Goal: Use online tool/utility: Utilize a website feature to perform a specific function

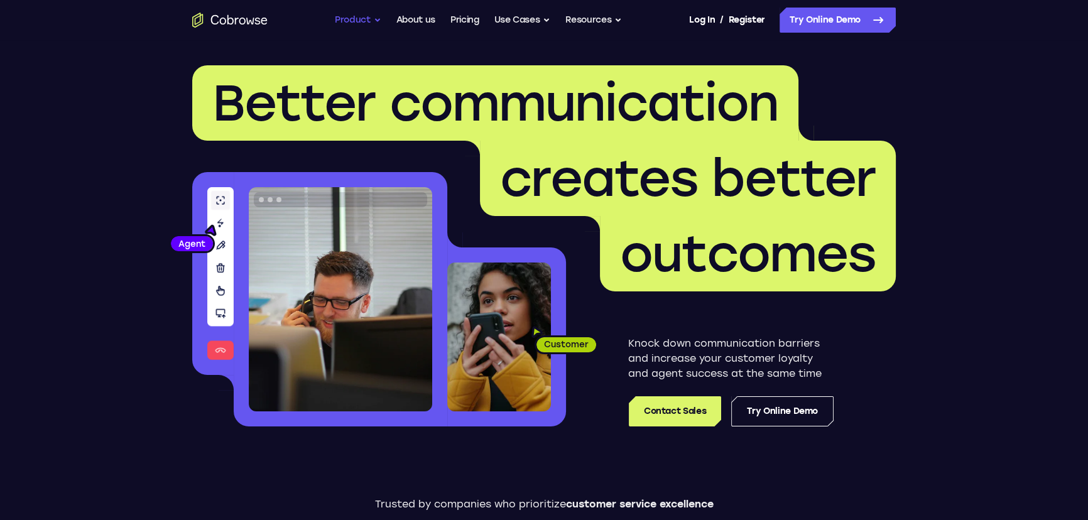
click at [367, 18] on button "Product" at bounding box center [358, 20] width 46 height 25
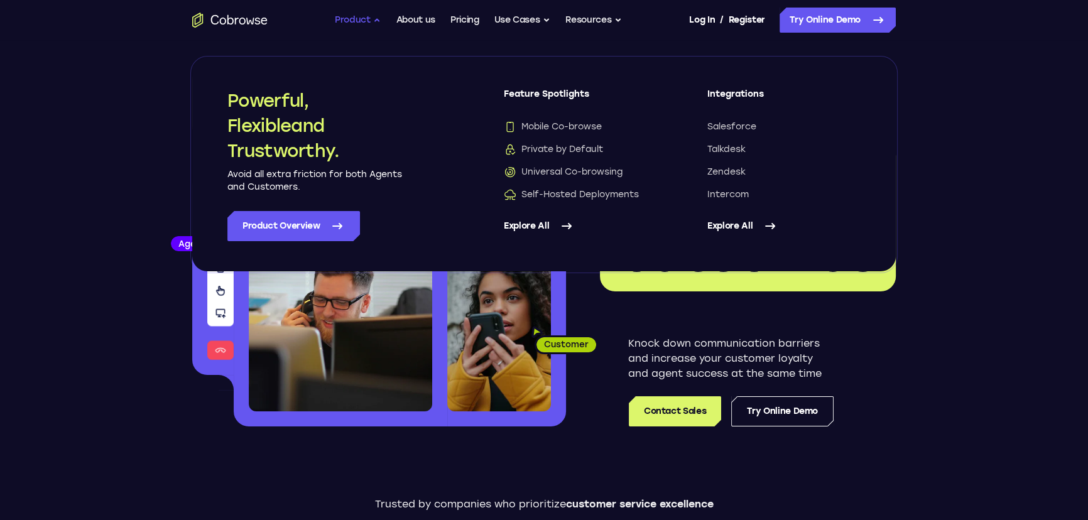
click at [367, 18] on button "Product" at bounding box center [358, 20] width 46 height 25
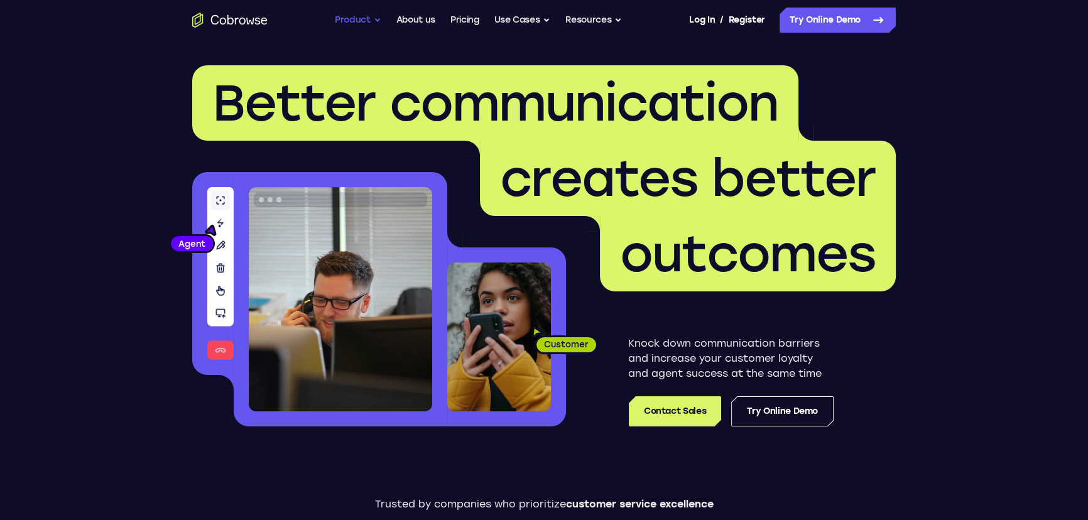
click at [367, 18] on button "Product" at bounding box center [358, 20] width 46 height 25
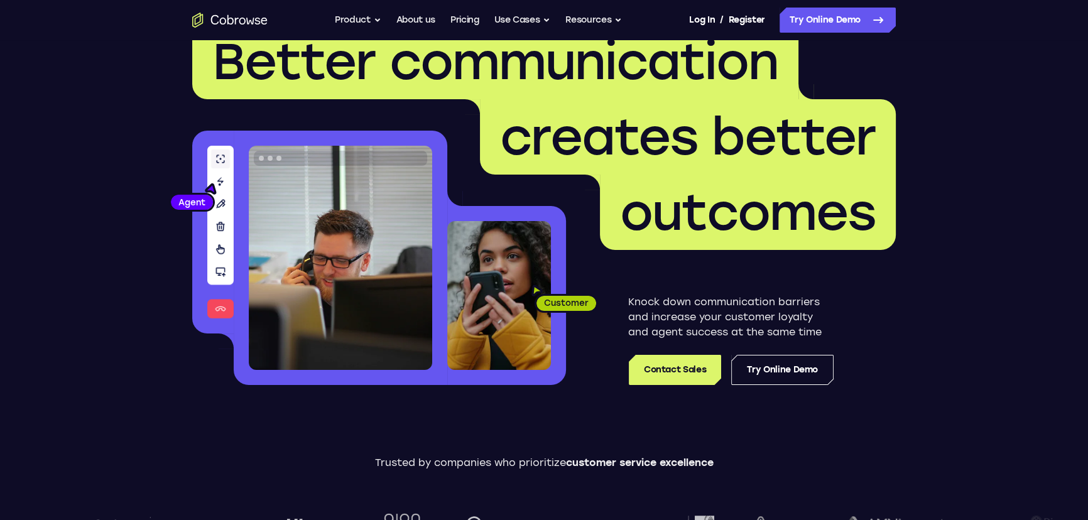
scroll to position [114, 0]
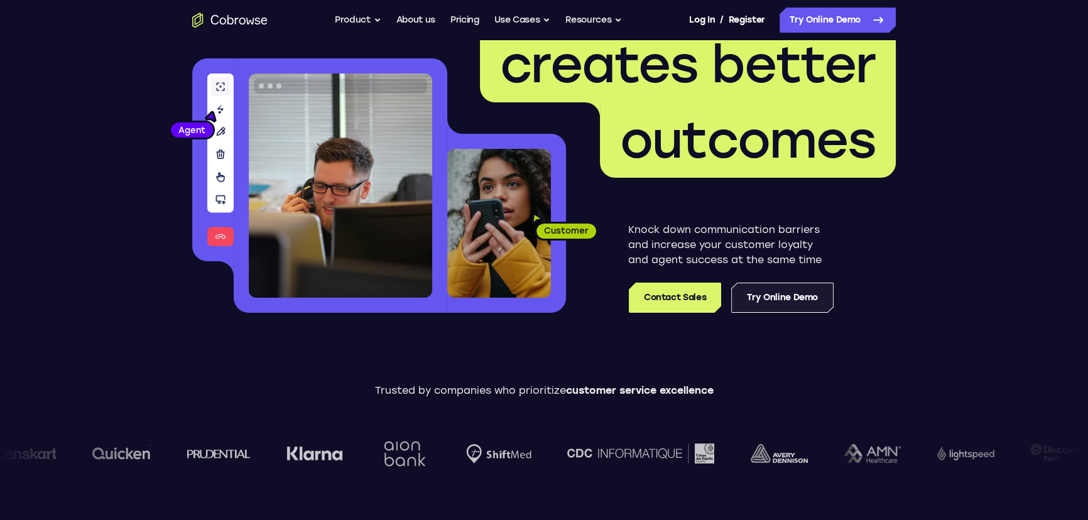
click at [791, 298] on link "Try Online Demo" at bounding box center [782, 298] width 102 height 30
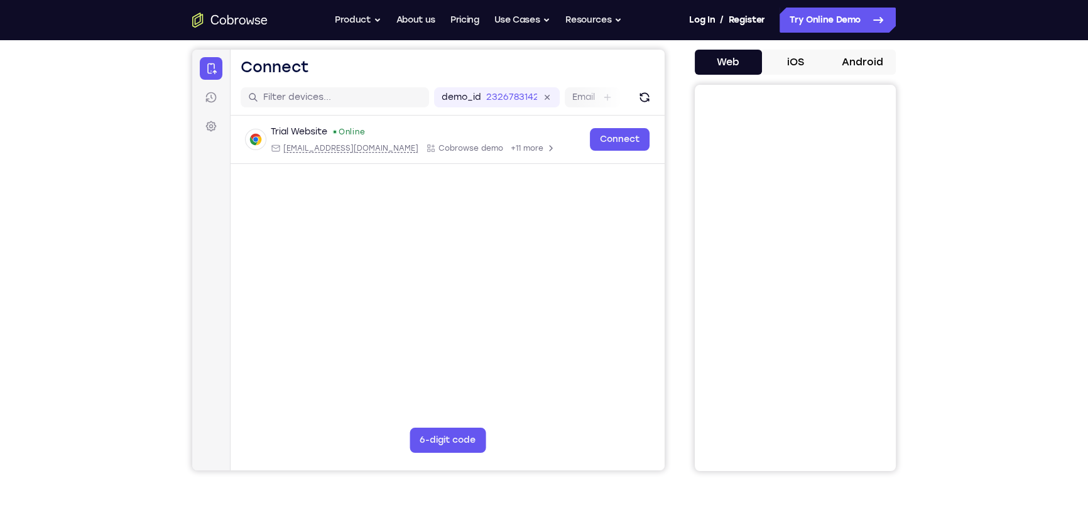
scroll to position [57, 0]
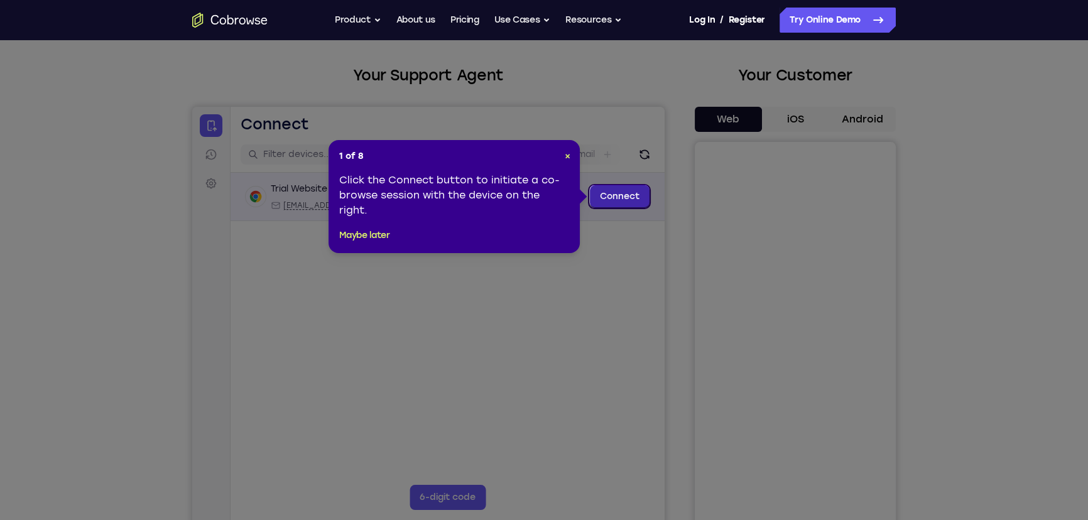
click at [618, 193] on link "Connect" at bounding box center [620, 196] width 60 height 23
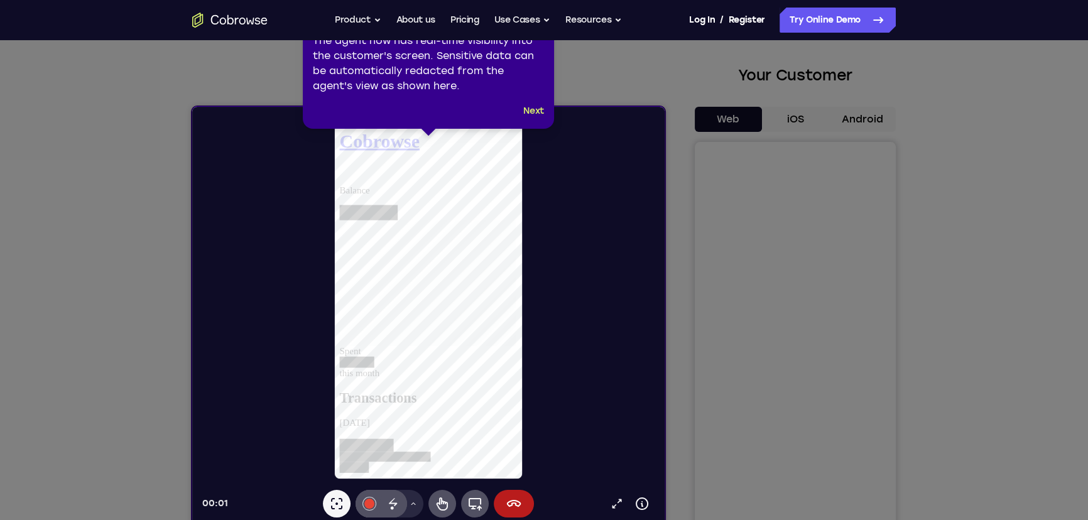
scroll to position [0, 0]
click at [513, 277] on div at bounding box center [433, 298] width 462 height 363
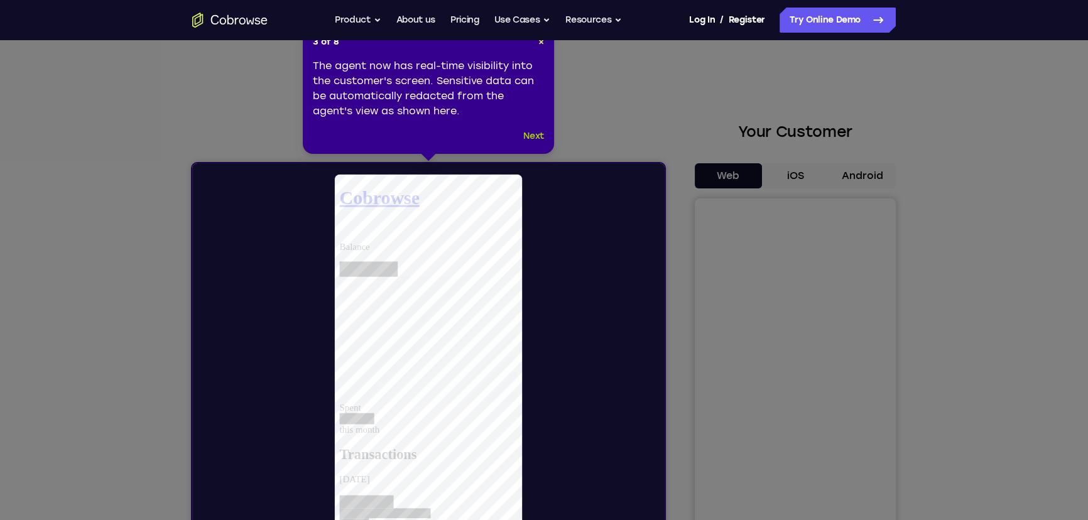
click at [534, 137] on button "Next" at bounding box center [533, 136] width 21 height 15
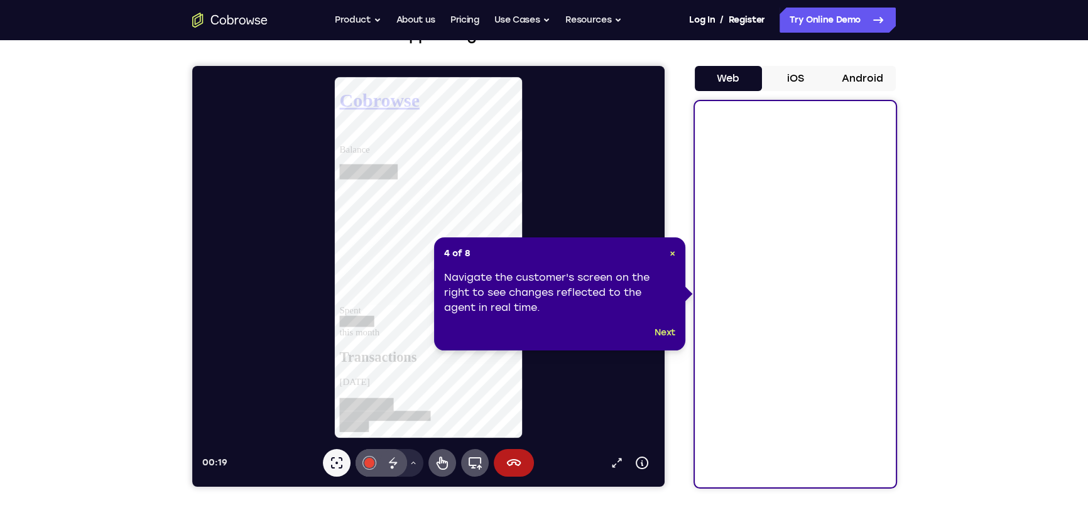
scroll to position [114, 0]
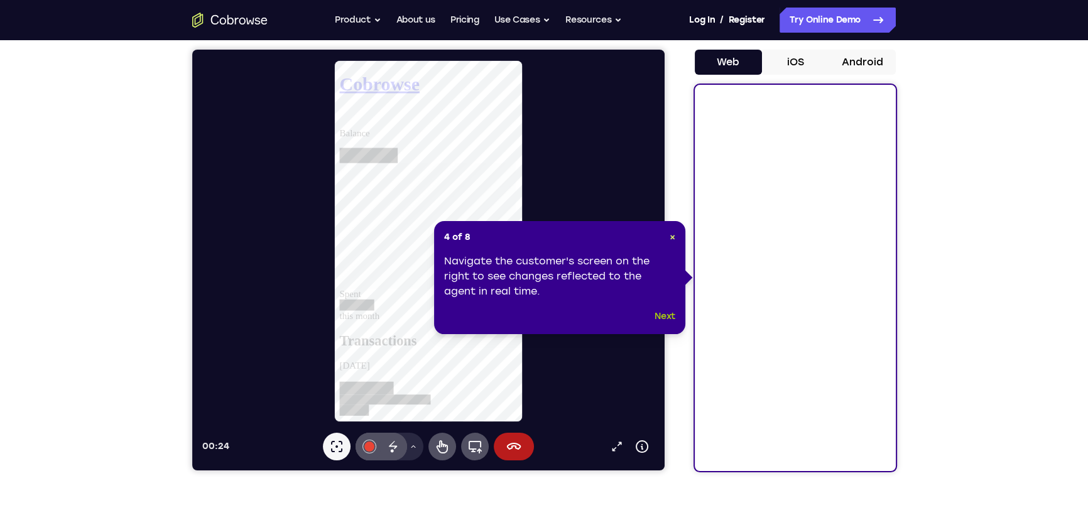
click at [666, 313] on button "Next" at bounding box center [665, 316] width 21 height 15
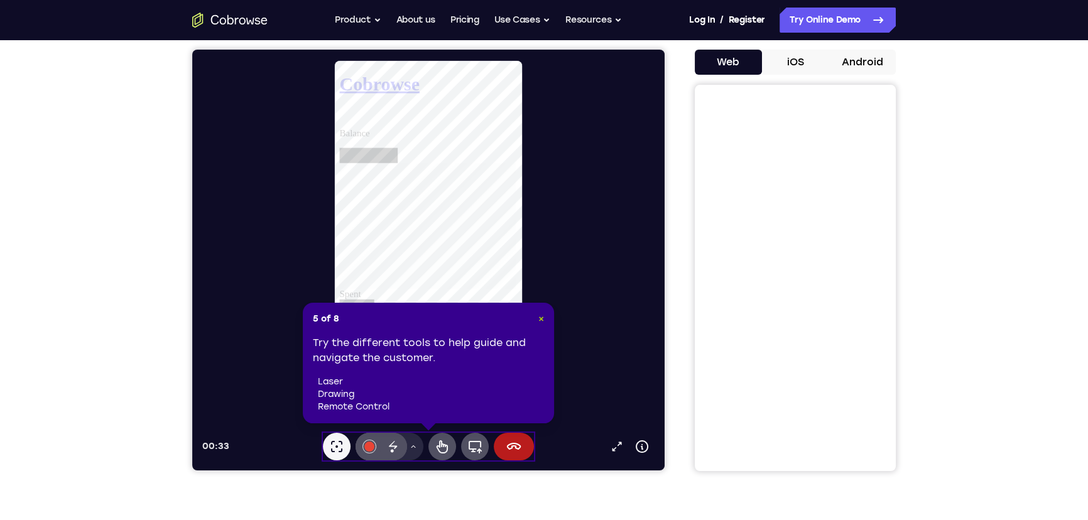
click at [540, 314] on span "×" at bounding box center [541, 318] width 6 height 11
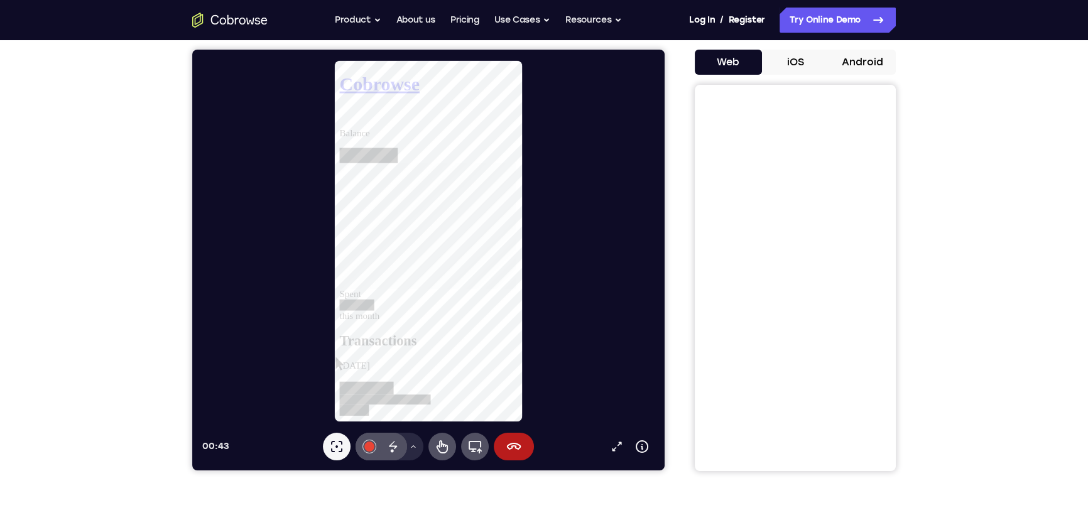
scroll to position [0, 0]
click at [797, 54] on button "iOS" at bounding box center [795, 62] width 67 height 25
click at [511, 446] on icon at bounding box center [513, 446] width 15 height 15
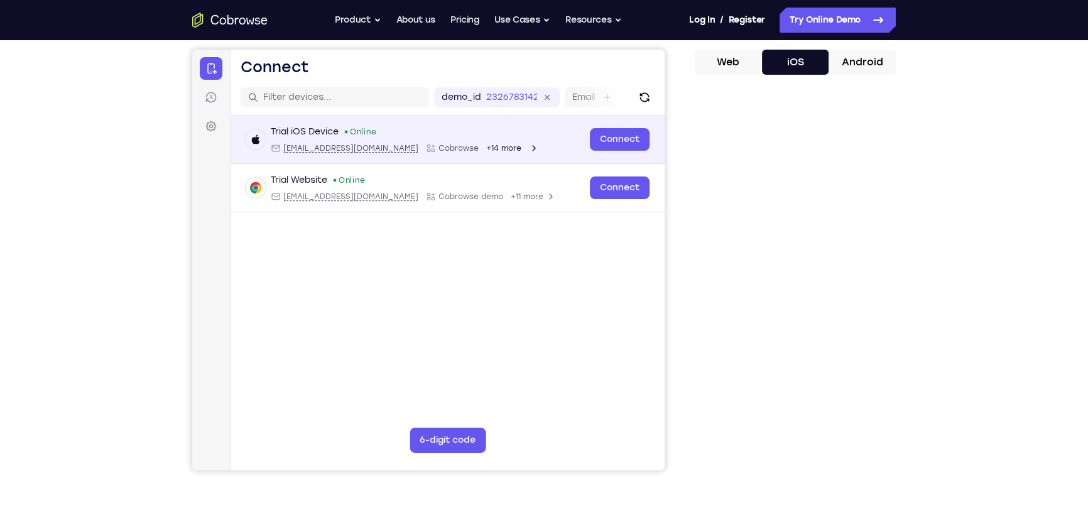
click at [313, 139] on div "Trial iOS Device Online ios@example.com Cobrowse +14 more" at bounding box center [405, 140] width 268 height 28
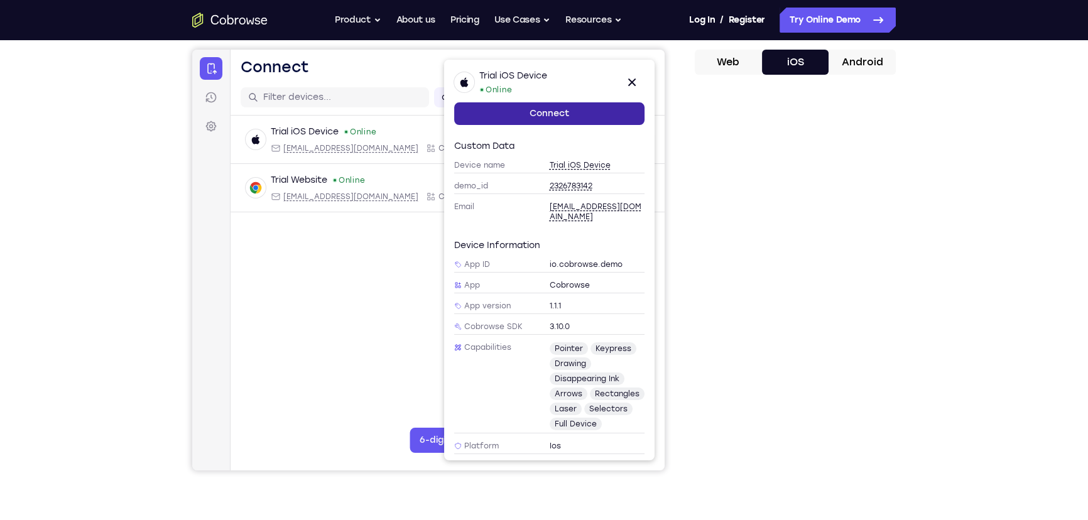
click at [561, 114] on link "Connect" at bounding box center [549, 113] width 190 height 23
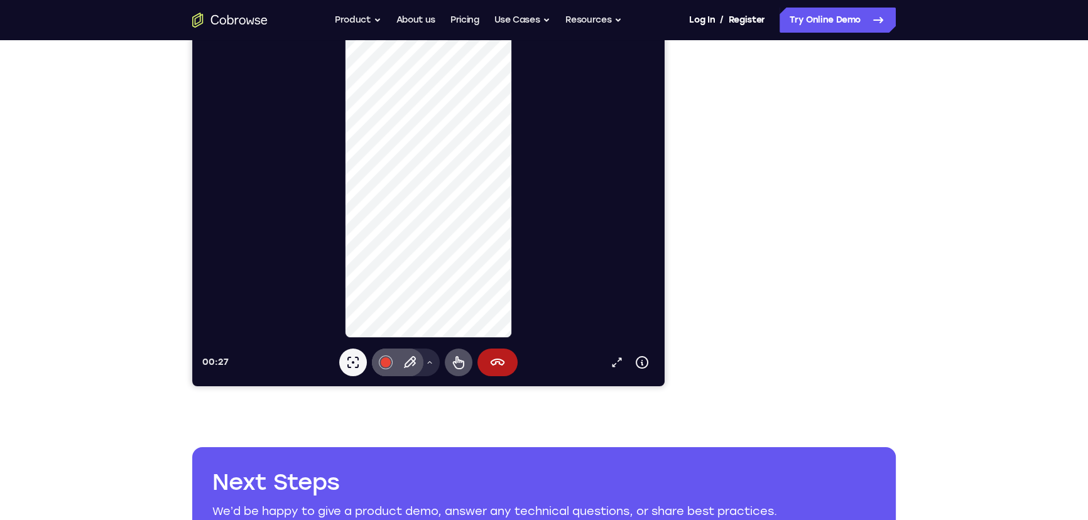
scroll to position [114, 0]
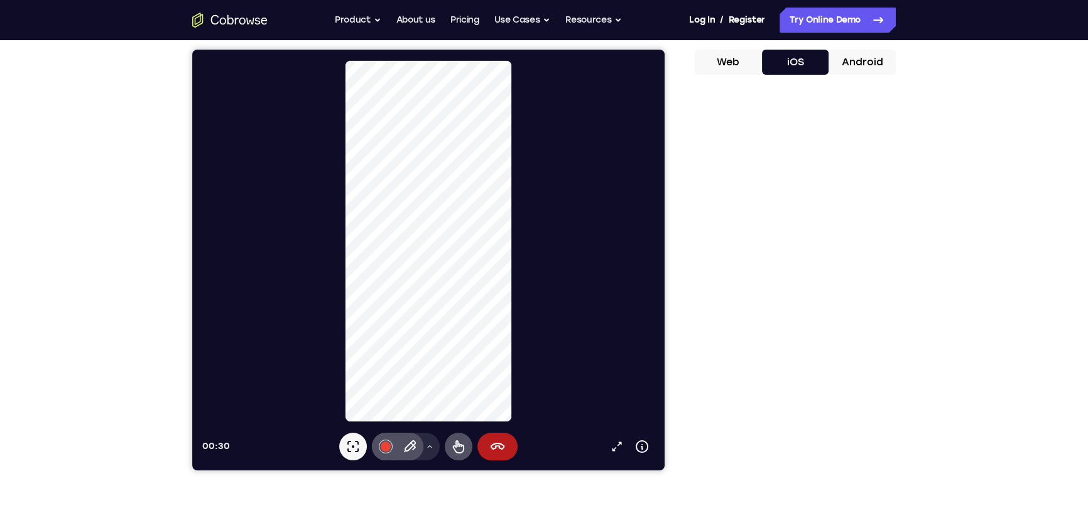
click at [862, 63] on button "Android" at bounding box center [862, 62] width 67 height 25
